Goal: Information Seeking & Learning: Learn about a topic

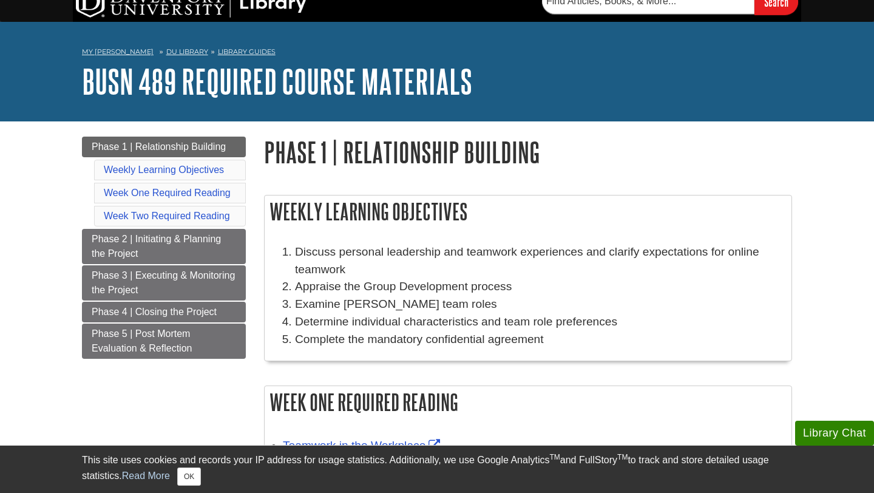
scroll to position [18, 0]
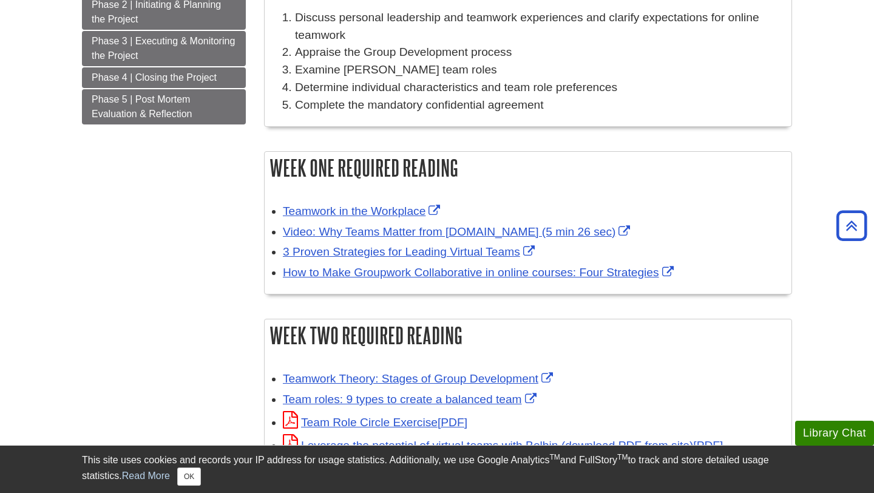
scroll to position [220, 0]
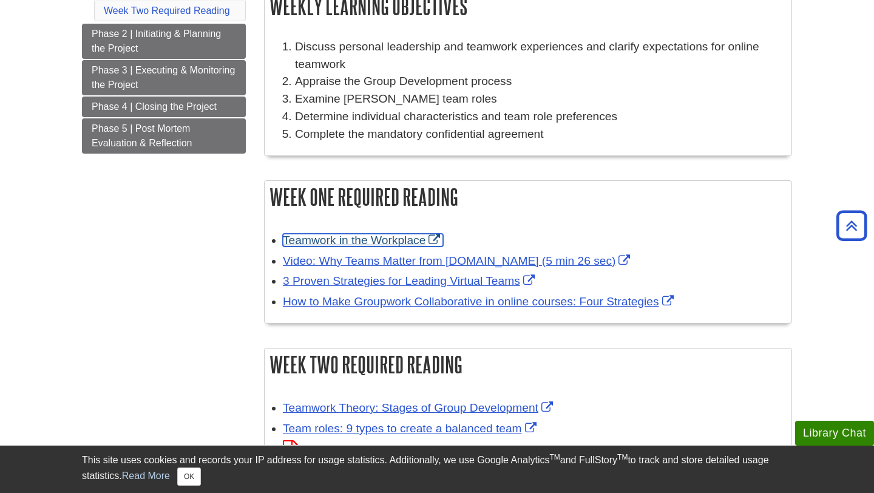
click at [401, 242] on link "Teamwork in the Workplace" at bounding box center [363, 240] width 160 height 13
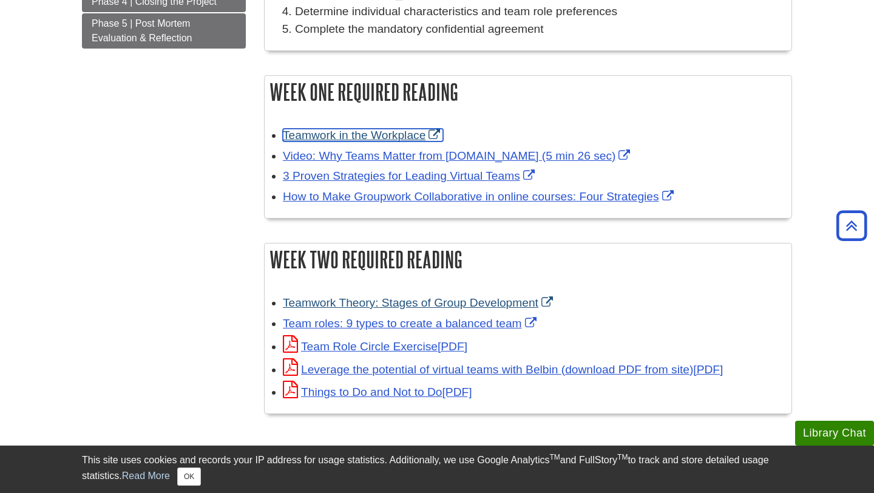
scroll to position [324, 0]
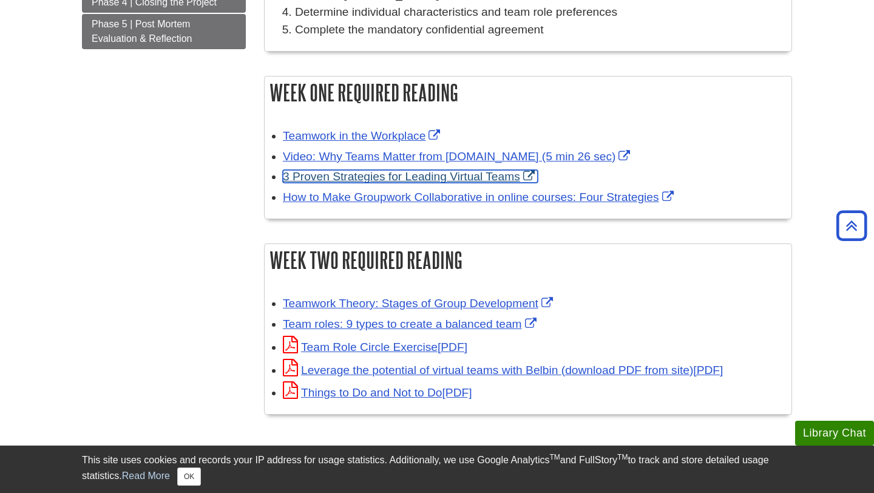
click at [371, 177] on link "3 Proven Strategies for Leading Virtual Teams" at bounding box center [410, 176] width 255 height 13
